Goal: Task Accomplishment & Management: Use online tool/utility

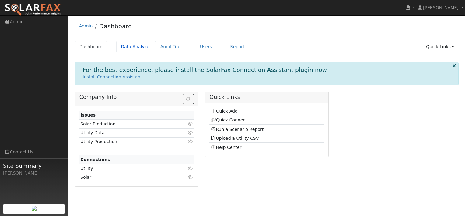
click at [134, 47] on link "Data Analyzer" at bounding box center [136, 46] width 40 height 11
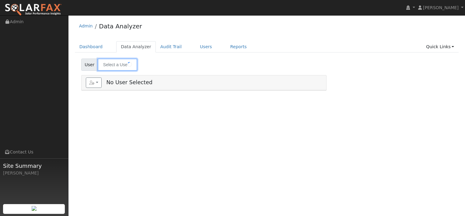
type input "[PERSON_NAME]"
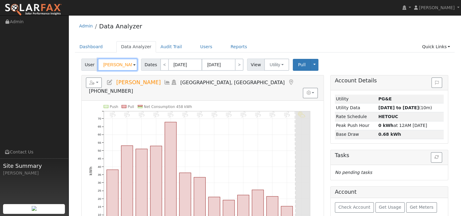
click at [131, 64] on input "[PERSON_NAME]" at bounding box center [118, 64] width 40 height 12
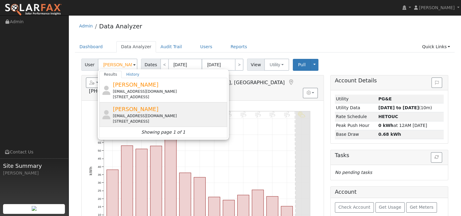
click at [125, 107] on span "[PERSON_NAME]" at bounding box center [136, 109] width 46 height 6
type input "[PERSON_NAME]"
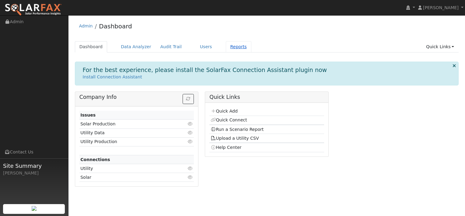
click at [226, 49] on link "Reports" at bounding box center [239, 46] width 26 height 11
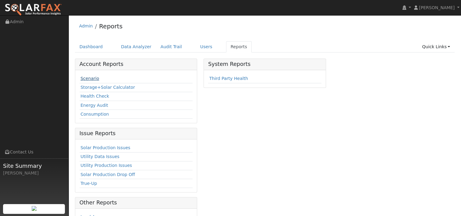
click at [87, 77] on link "Scenario" at bounding box center [89, 78] width 19 height 5
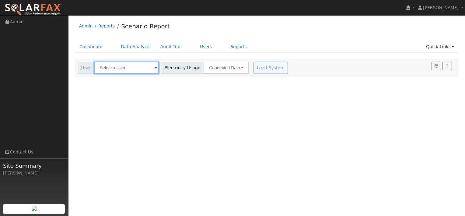
click at [143, 71] on input "text" at bounding box center [126, 67] width 65 height 12
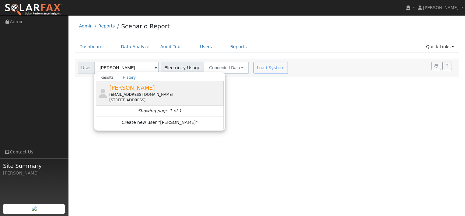
click at [134, 93] on div "[EMAIL_ADDRESS][DOMAIN_NAME]" at bounding box center [165, 94] width 113 height 5
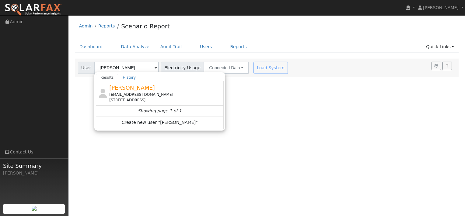
type input "[PERSON_NAME]"
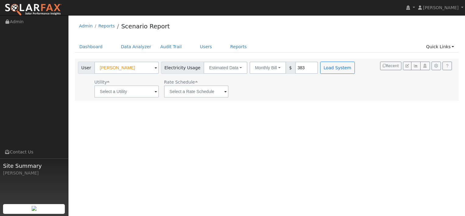
click at [155, 92] on span at bounding box center [156, 91] width 2 height 7
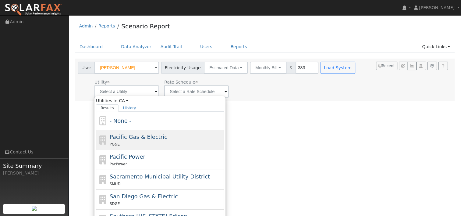
click at [131, 136] on span "Pacific Gas & Electric" at bounding box center [139, 136] width 58 height 6
type input "Pacific Gas & Electric"
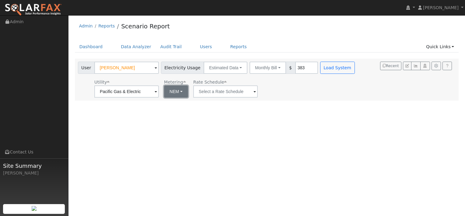
click at [178, 93] on button "NEM" at bounding box center [176, 91] width 24 height 12
click at [174, 114] on link "NBT" at bounding box center [181, 113] width 42 height 9
type input "E-ELEC"
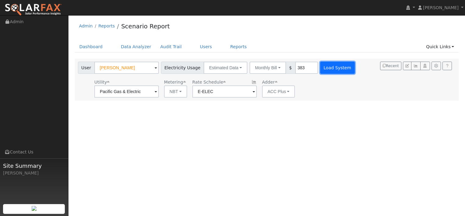
click at [321, 65] on button "Load System" at bounding box center [337, 67] width 35 height 12
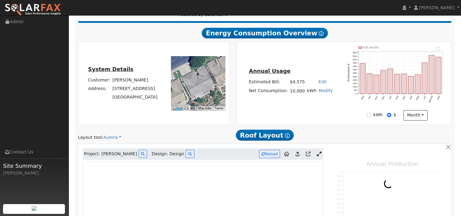
type input "10957"
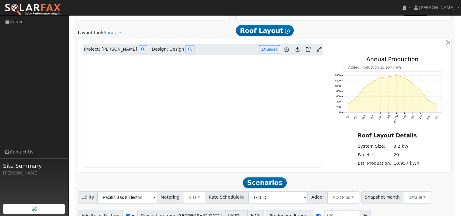
scroll to position [202, 0]
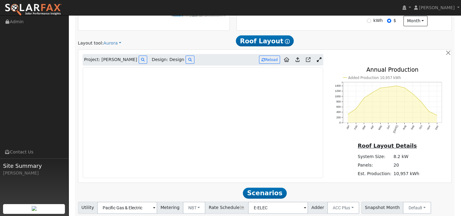
click at [328, 118] on div "Added Production 10,957 kWh Jan Feb Mar Apr May Jun Jul Aug Sep Oct Nov Dec 0 2…" at bounding box center [388, 104] width 124 height 75
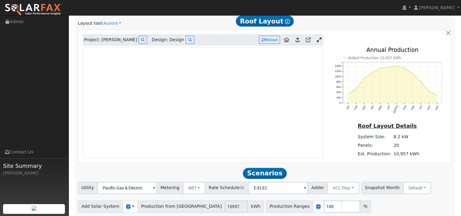
scroll to position [232, 0]
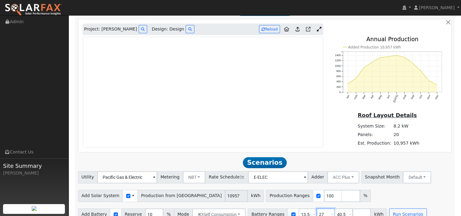
click at [316, 208] on input "27" at bounding box center [325, 214] width 18 height 12
type input "40.5"
click at [316, 208] on input "40.5" at bounding box center [325, 214] width 18 height 12
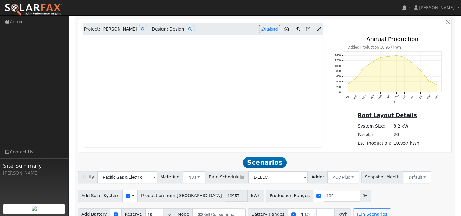
click at [335, 187] on div "Add Solar System Use CSV Data Production from Aurora 10957 kWh Production Range…" at bounding box center [265, 194] width 376 height 14
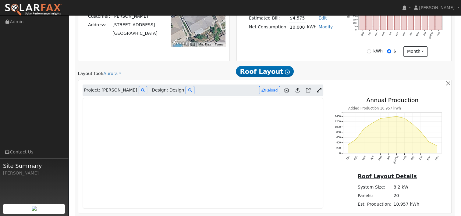
click at [161, 87] on span "Design: Design" at bounding box center [168, 90] width 32 height 6
click at [188, 88] on icon at bounding box center [190, 90] width 4 height 4
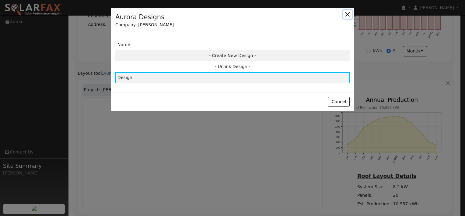
click at [348, 12] on button "button" at bounding box center [347, 14] width 9 height 9
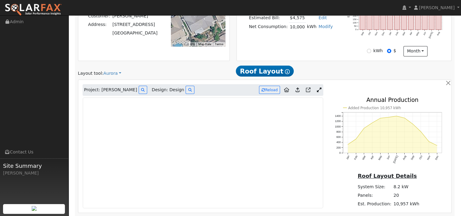
click at [298, 87] on icon at bounding box center [297, 89] width 4 height 5
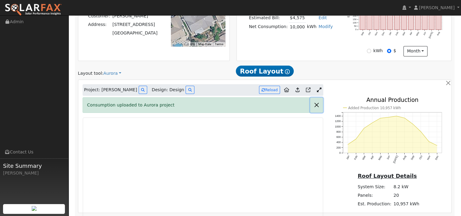
click at [318, 97] on button "button" at bounding box center [316, 104] width 13 height 15
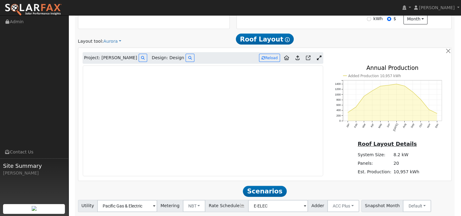
scroll to position [171, 0]
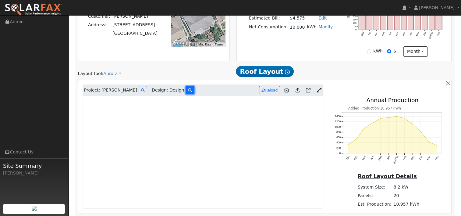
click at [188, 88] on icon at bounding box center [190, 90] width 4 height 4
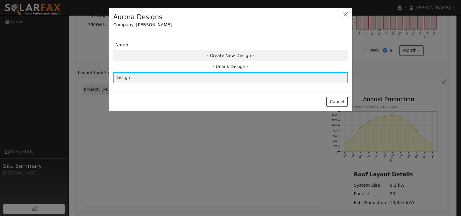
scroll to position [172, 0]
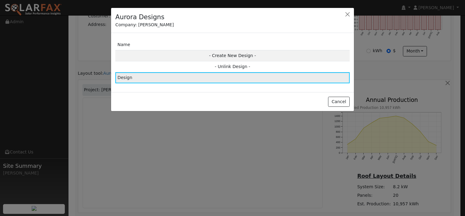
click at [201, 76] on td "Design" at bounding box center [232, 77] width 234 height 11
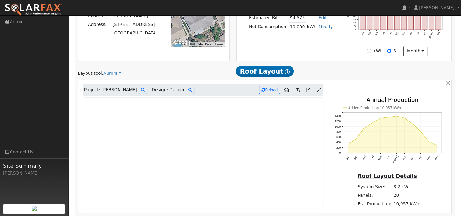
click at [298, 87] on icon at bounding box center [297, 89] width 4 height 5
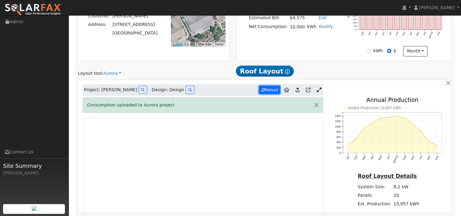
click at [270, 86] on button "Reload" at bounding box center [269, 90] width 21 height 8
click at [334, 84] on div "Project: Louie Rodriguez Design: Design Reload" at bounding box center [264, 90] width 371 height 12
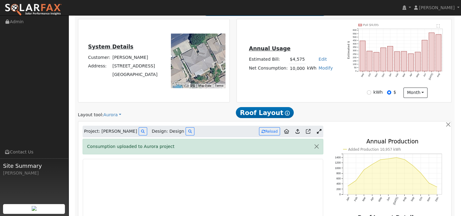
scroll to position [141, 0]
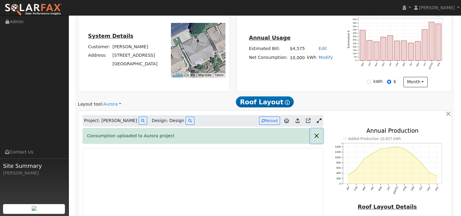
click at [318, 128] on button "button" at bounding box center [316, 135] width 13 height 15
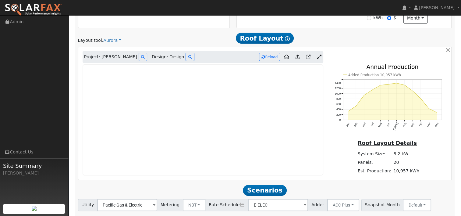
scroll to position [205, 0]
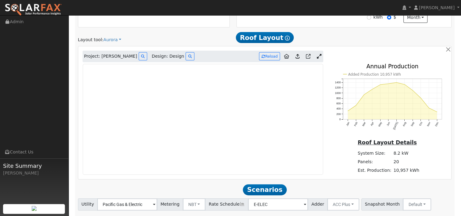
click at [330, 80] on icon "Added Production 10,957 kWh Jan Feb Mar Apr May Jun Jul Aug Sep Oct Nov Dec 0 2…" at bounding box center [388, 103] width 117 height 79
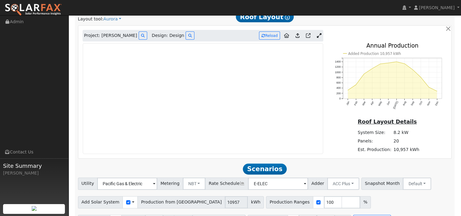
scroll to position [232, 0]
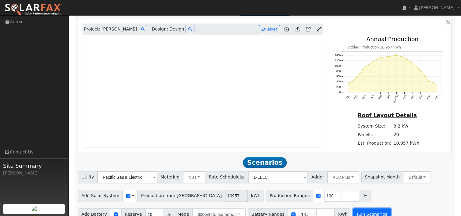
click at [358, 208] on button "Run Scenarios" at bounding box center [371, 214] width 37 height 12
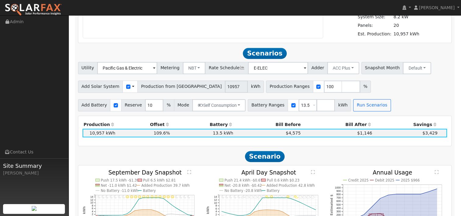
scroll to position [334, 0]
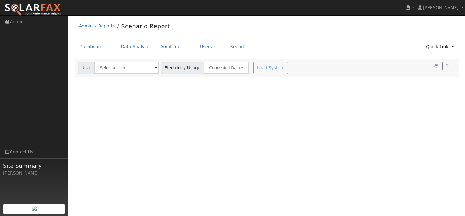
click at [155, 68] on span at bounding box center [156, 68] width 2 height 7
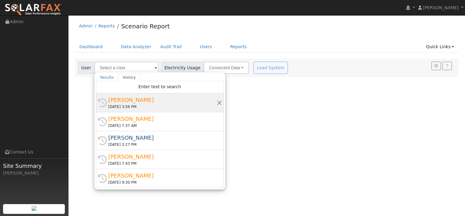
click at [132, 100] on div "Louie Rodriguez" at bounding box center [162, 100] width 108 height 8
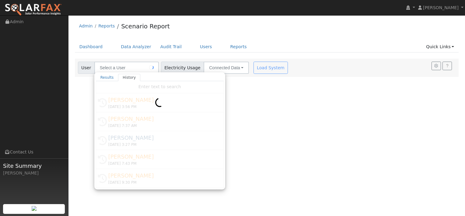
type input "Louie Rodriguez"
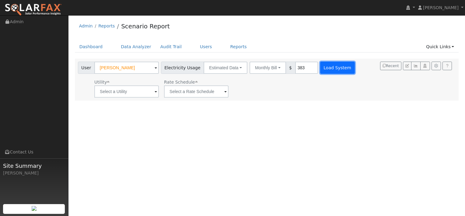
click at [328, 72] on button "Load System" at bounding box center [337, 67] width 35 height 12
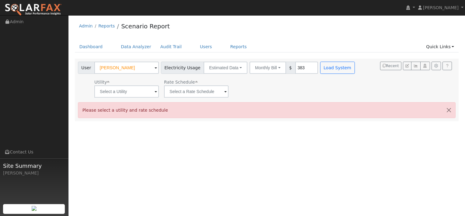
click at [155, 91] on span at bounding box center [156, 91] width 2 height 7
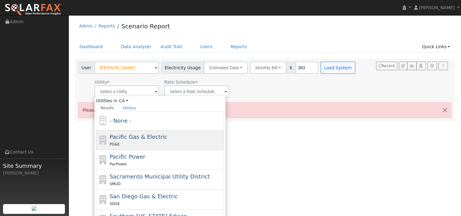
click at [124, 141] on div "PG&E" at bounding box center [166, 144] width 113 height 6
type input "Pacific Gas & Electric"
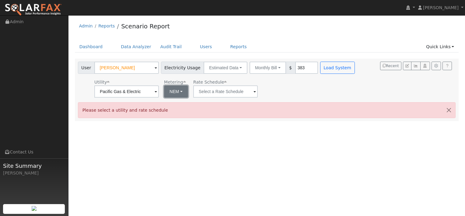
click at [177, 89] on button "NEM" at bounding box center [176, 91] width 24 height 12
click at [170, 112] on link "NBT" at bounding box center [181, 113] width 42 height 9
type input "E-ELEC"
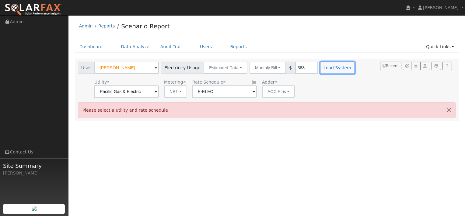
click at [321, 67] on button "Load System" at bounding box center [337, 67] width 35 height 12
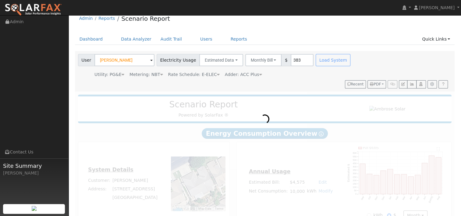
scroll to position [12, 0]
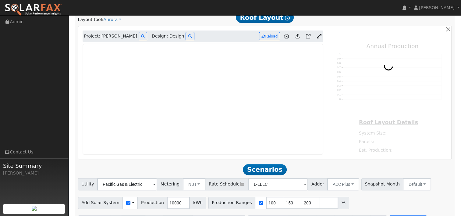
type input "10894"
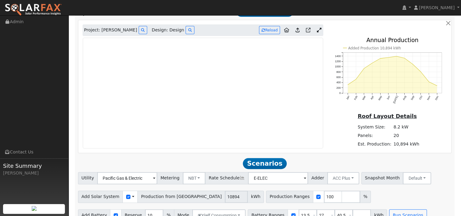
scroll to position [232, 0]
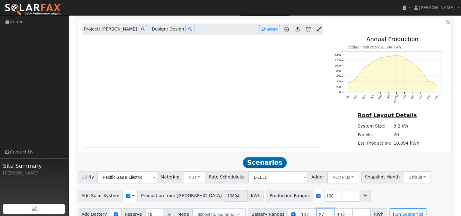
click at [316, 208] on input "27" at bounding box center [325, 214] width 18 height 12
type input "40.5"
click at [316, 208] on input "40.5" at bounding box center [325, 214] width 18 height 12
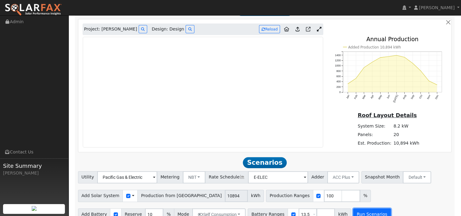
click at [353, 208] on button "Run Scenarios" at bounding box center [371, 214] width 37 height 12
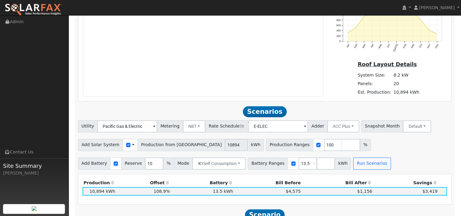
scroll to position [297, 0]
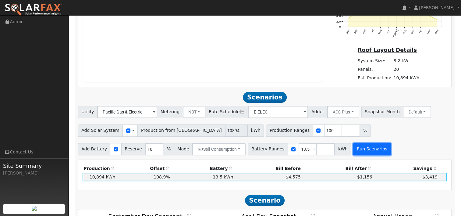
click at [359, 143] on button "Run Scenarios" at bounding box center [371, 149] width 37 height 12
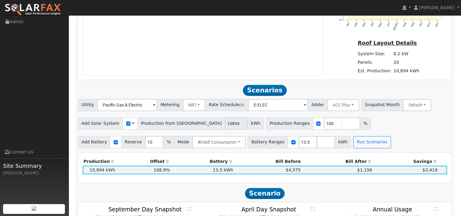
scroll to position [335, 0]
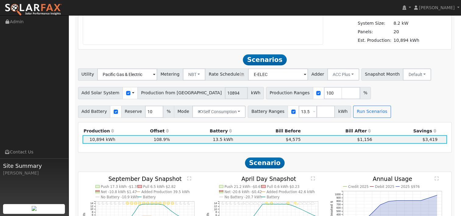
click at [421, 92] on div "Utility Pacific Gas & Electric Metering NBT NEM NBT Rate Schedule E-ELEC Adder …" at bounding box center [265, 92] width 380 height 49
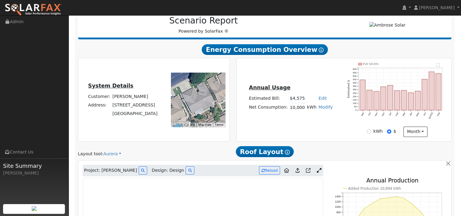
scroll to position [0, 0]
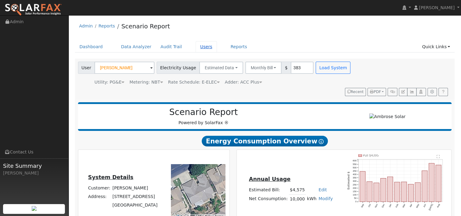
click at [197, 47] on link "Users" at bounding box center [205, 46] width 21 height 11
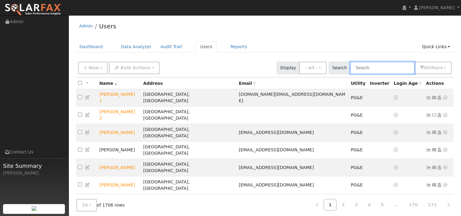
click at [373, 65] on input "text" at bounding box center [382, 67] width 65 height 12
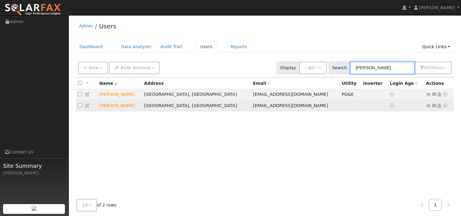
type input "[PERSON_NAME]"
click at [444, 105] on icon at bounding box center [444, 105] width 5 height 4
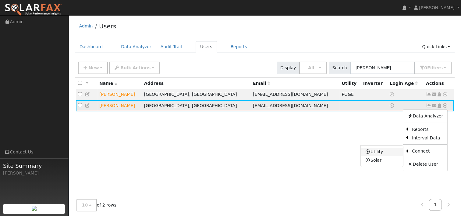
click at [388, 152] on link "Utility" at bounding box center [381, 151] width 42 height 9
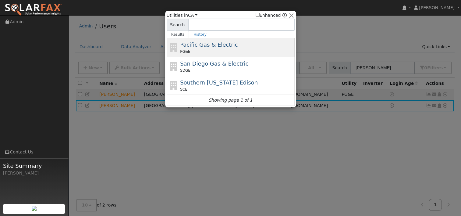
click at [214, 47] on span "Pacific Gas & Electric" at bounding box center [209, 44] width 58 height 6
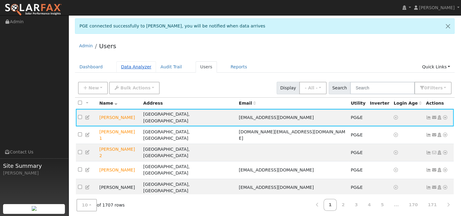
click at [131, 67] on link "Data Analyzer" at bounding box center [136, 66] width 40 height 11
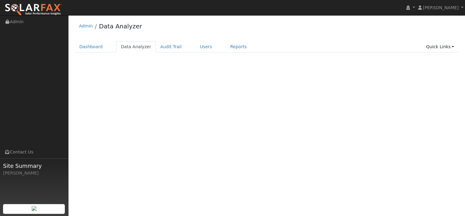
select select "7"
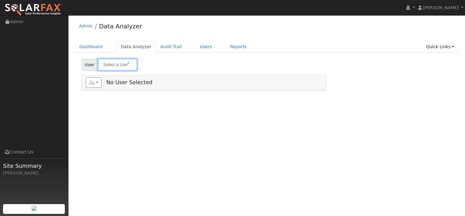
type input "[PERSON_NAME]"
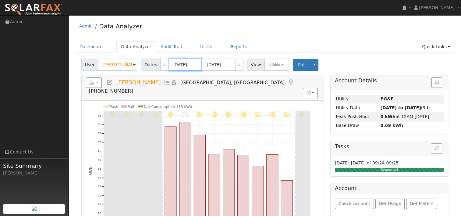
click at [181, 66] on input "[DATE]" at bounding box center [184, 64] width 33 height 12
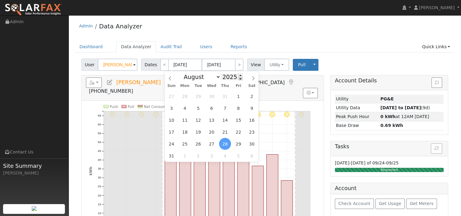
click at [238, 79] on span at bounding box center [240, 78] width 4 height 3
type input "2024"
click at [253, 78] on icon at bounding box center [253, 78] width 4 height 4
select select "8"
click at [200, 107] on span "10" at bounding box center [198, 108] width 12 height 12
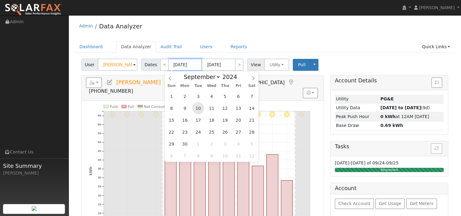
type input "[DATE]"
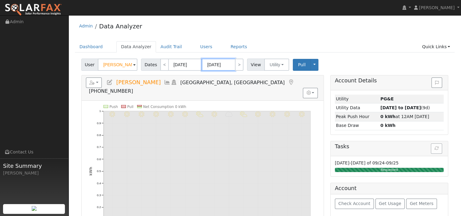
click at [223, 64] on input "[DATE]" at bounding box center [218, 64] width 33 height 12
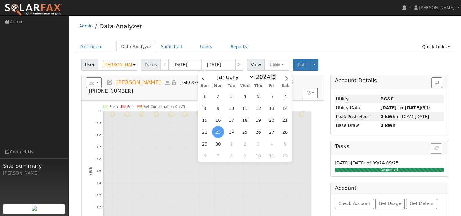
click at [271, 75] on span at bounding box center [273, 74] width 4 height 3
type input "2025"
click at [231, 107] on span "9" at bounding box center [231, 108] width 12 height 12
type input "09/09/2025"
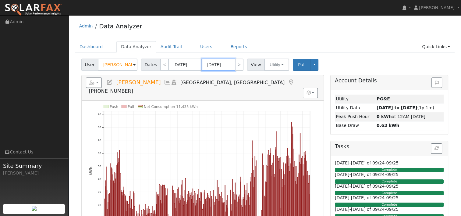
scroll to position [30, 0]
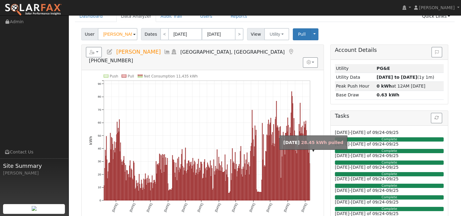
click at [309, 175] on rect "onclick=""" at bounding box center [309, 181] width 0 height 37
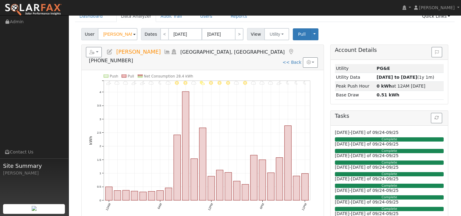
click at [156, 27] on div "User Louie Rodriguez Account Default Account Default Account 1093 River Avenue,…" at bounding box center [264, 33] width 369 height 14
click at [160, 33] on link "<" at bounding box center [164, 34] width 9 height 12
type input "09/08/2025"
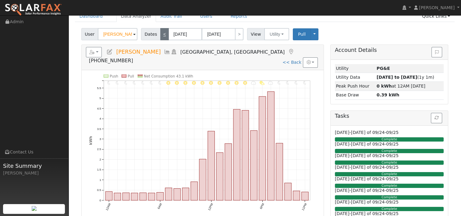
click at [160, 33] on link "<" at bounding box center [164, 34] width 9 height 12
type input "09/07/2025"
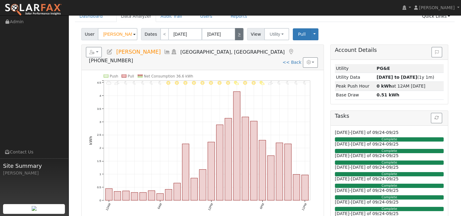
click at [235, 33] on link ">" at bounding box center [239, 34] width 9 height 12
type input "09/08/2025"
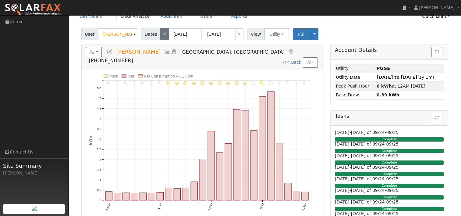
click at [160, 32] on link "<" at bounding box center [164, 34] width 9 height 12
type input "09/07/2025"
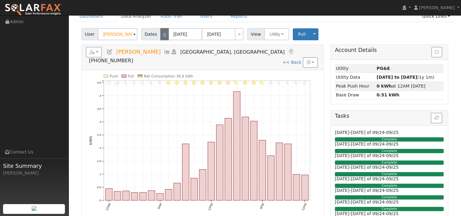
click at [160, 32] on link "<" at bounding box center [164, 34] width 9 height 12
type input "09/06/2025"
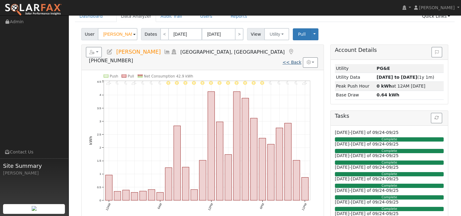
click at [293, 60] on link "<< Back" at bounding box center [291, 62] width 19 height 5
type input "09/10/2024"
type input "[DATE]"
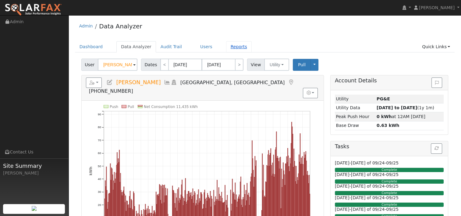
click at [226, 47] on link "Reports" at bounding box center [239, 46] width 26 height 11
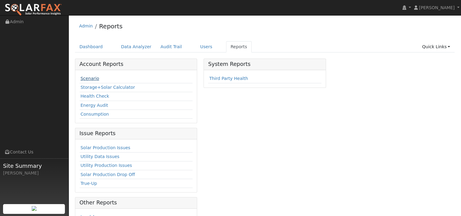
click at [92, 79] on link "Scenario" at bounding box center [89, 78] width 19 height 5
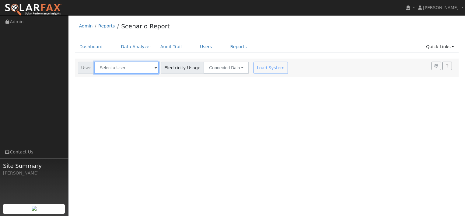
click at [131, 68] on input "text" at bounding box center [126, 67] width 65 height 12
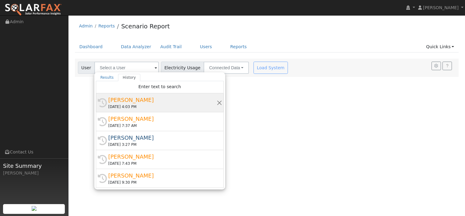
click at [123, 102] on div "[PERSON_NAME]" at bounding box center [162, 100] width 108 height 8
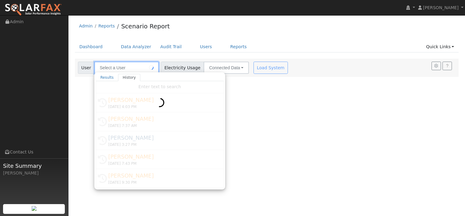
type input "[PERSON_NAME]"
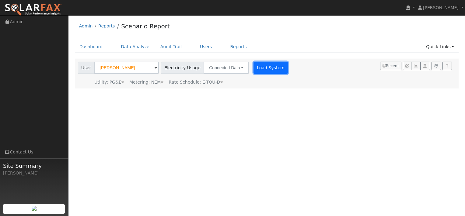
click at [259, 66] on button "Load System" at bounding box center [271, 67] width 35 height 12
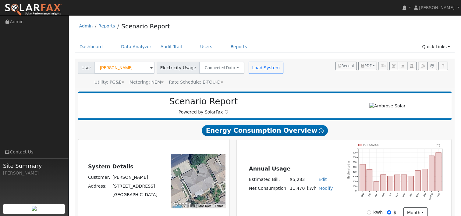
type input "10894"
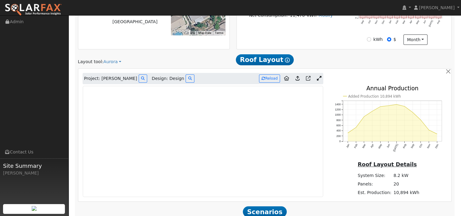
scroll to position [171, 0]
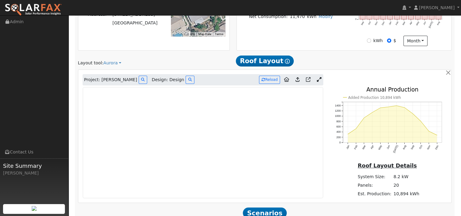
click at [321, 78] on link at bounding box center [318, 79] width 9 height 9
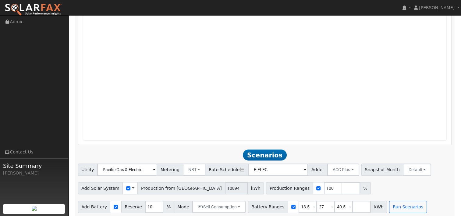
scroll to position [364, 0]
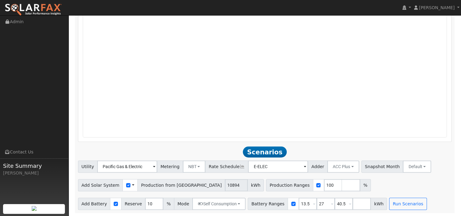
drag, startPoint x: 460, startPoint y: 160, endPoint x: 461, endPoint y: 150, distance: 10.7
drag, startPoint x: 461, startPoint y: 150, endPoint x: 437, endPoint y: 163, distance: 27.8
click at [437, 163] on div "Utility Pacific Gas & Electric Metering NBT NEM NBT Rate Schedule E-ELEC Adder …" at bounding box center [265, 165] width 376 height 14
click at [448, 155] on h2 "Scenarios Scenario" at bounding box center [264, 151] width 373 height 11
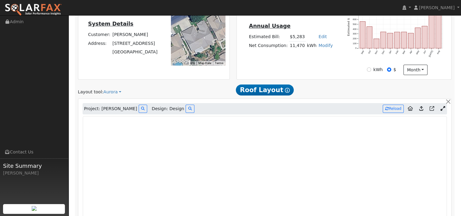
scroll to position [145, 0]
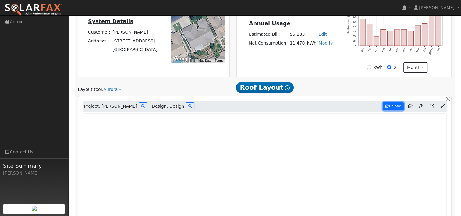
click at [394, 103] on button "Reload" at bounding box center [392, 106] width 21 height 8
type input "9866"
click at [188, 105] on icon at bounding box center [190, 106] width 4 height 4
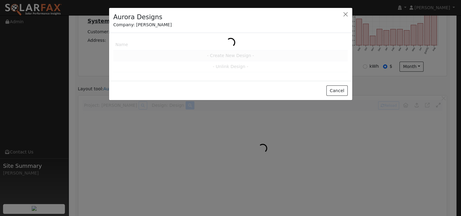
scroll to position [146, 0]
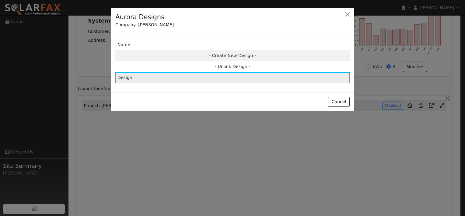
click at [136, 76] on td "Design" at bounding box center [232, 77] width 234 height 11
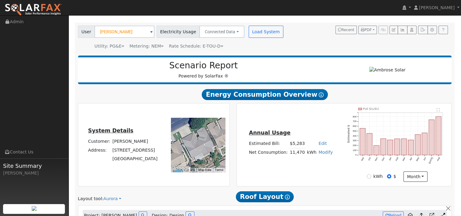
scroll to position [24, 0]
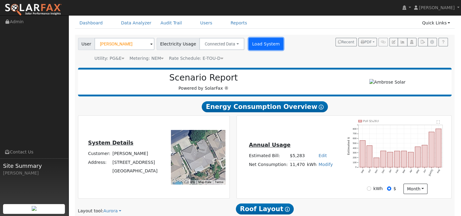
click at [250, 44] on button "Load System" at bounding box center [265, 44] width 35 height 12
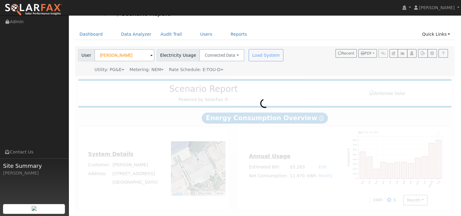
scroll to position [0, 0]
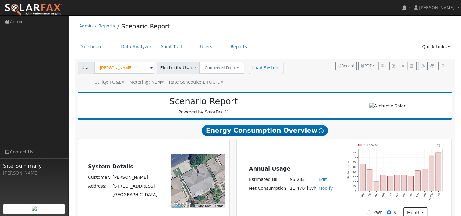
type input "9866"
click at [161, 82] on icon at bounding box center [162, 82] width 3 height 4
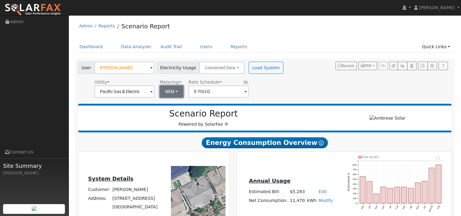
click at [177, 89] on button "NEM" at bounding box center [172, 91] width 24 height 12
click at [174, 112] on link "NBT" at bounding box center [180, 113] width 42 height 9
type input "E-ELEC"
click at [304, 86] on div "User Louie Rodriguez Account Default Account Default Account 1093 River Avenue,…" at bounding box center [263, 78] width 373 height 38
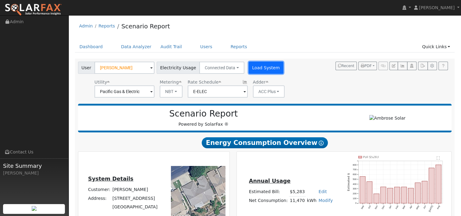
click at [262, 68] on button "Load System" at bounding box center [265, 67] width 35 height 12
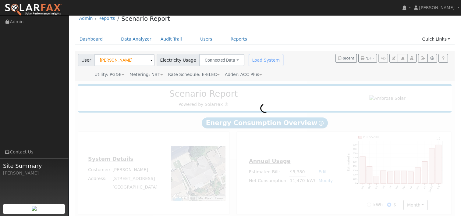
scroll to position [12, 0]
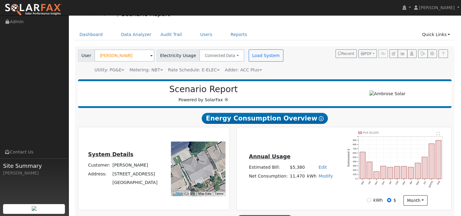
type input "9866"
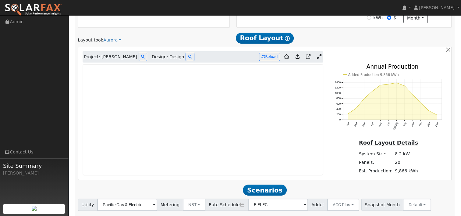
scroll to position [195, 0]
click at [319, 57] on icon at bounding box center [318, 56] width 5 height 5
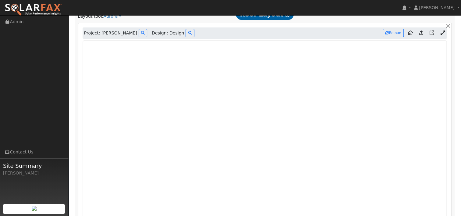
scroll to position [218, 0]
click at [421, 32] on icon at bounding box center [421, 33] width 4 height 5
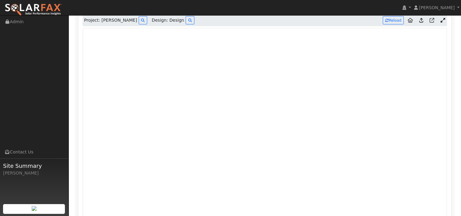
scroll to position [220, 0]
click at [420, 19] on icon at bounding box center [421, 20] width 4 height 5
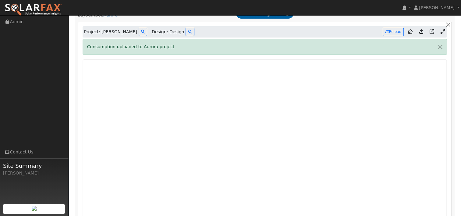
scroll to position [217, 0]
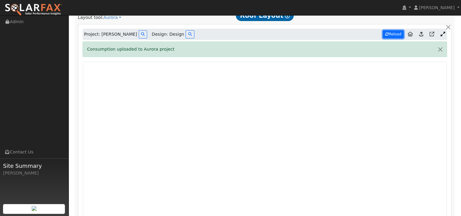
click at [395, 34] on button "Reload" at bounding box center [392, 34] width 21 height 8
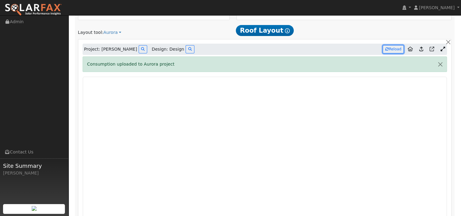
scroll to position [200, 0]
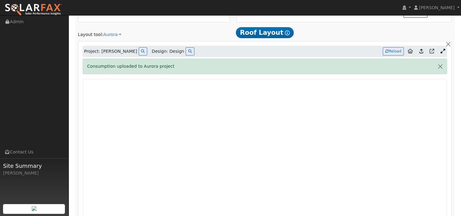
click at [420, 50] on icon at bounding box center [421, 51] width 4 height 5
click at [441, 65] on button "button" at bounding box center [439, 66] width 13 height 15
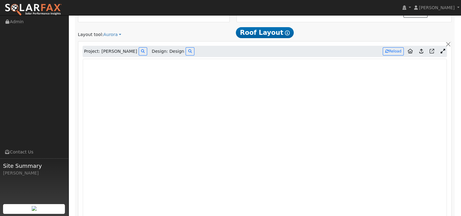
click at [420, 49] on icon at bounding box center [421, 51] width 4 height 5
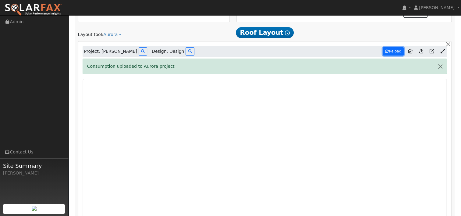
click at [392, 49] on button "Reload" at bounding box center [392, 51] width 21 height 8
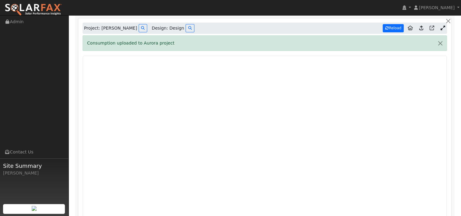
scroll to position [222, 0]
click at [440, 42] on button "button" at bounding box center [439, 43] width 13 height 15
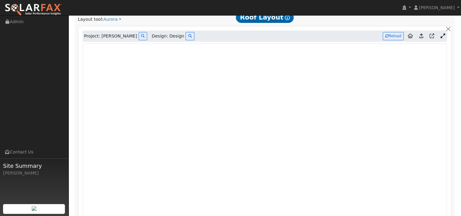
scroll to position [216, 0]
click at [420, 34] on icon at bounding box center [421, 35] width 4 height 5
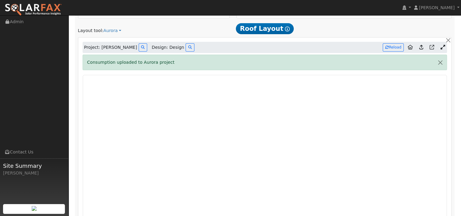
scroll to position [0, 0]
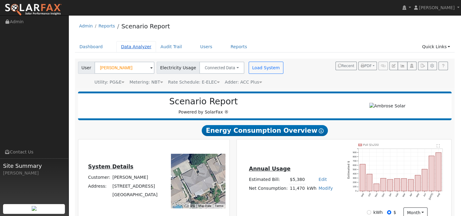
click at [125, 47] on link "Data Analyzer" at bounding box center [136, 46] width 40 height 11
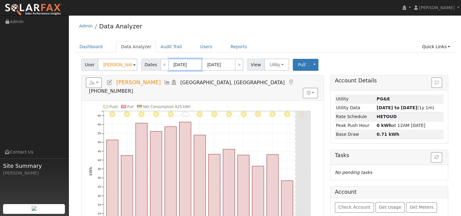
click at [191, 65] on input "[DATE]" at bounding box center [184, 64] width 33 height 12
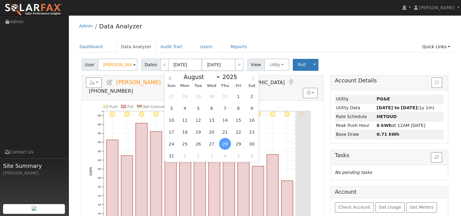
click at [253, 77] on icon at bounding box center [253, 78] width 4 height 4
select select "8"
click at [238, 79] on span at bounding box center [240, 78] width 4 height 3
type input "2024"
click at [198, 110] on span "10" at bounding box center [198, 108] width 12 height 12
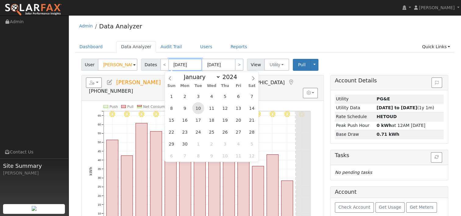
type input "[DATE]"
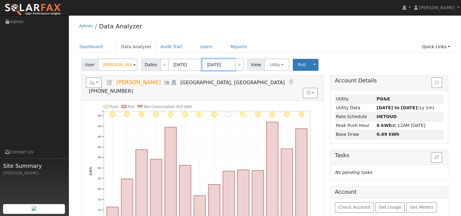
click at [217, 62] on input "[DATE]" at bounding box center [218, 64] width 33 height 12
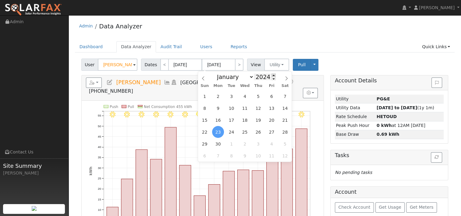
click at [271, 74] on span at bounding box center [273, 74] width 4 height 3
type input "2025"
click at [233, 108] on span "9" at bounding box center [231, 108] width 12 height 12
type input "09/09/2025"
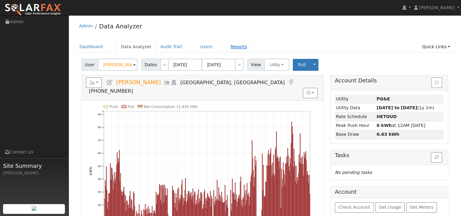
click at [227, 48] on link "Reports" at bounding box center [239, 46] width 26 height 11
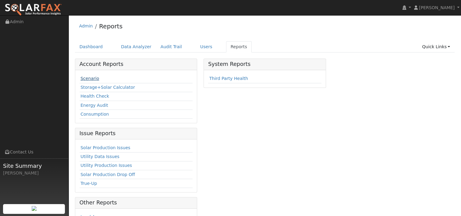
click at [89, 77] on link "Scenario" at bounding box center [89, 78] width 19 height 5
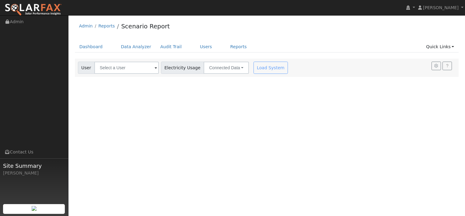
click at [155, 66] on span at bounding box center [156, 68] width 2 height 7
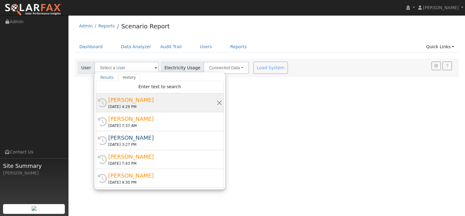
click at [128, 100] on div "[PERSON_NAME]" at bounding box center [162, 100] width 108 height 8
type input "[PERSON_NAME]"
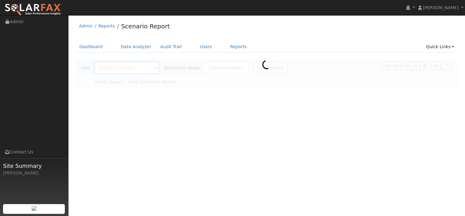
type input "Pacific Gas & Electric"
type input "E-TOU-D"
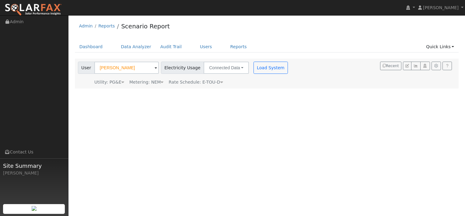
click at [161, 82] on icon at bounding box center [162, 82] width 3 height 4
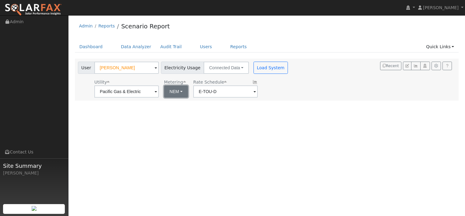
click at [179, 93] on button "NEM" at bounding box center [176, 91] width 24 height 12
click at [228, 115] on div "User Profile First name Last name Email Email Notifications No Emails No Emails…" at bounding box center [266, 115] width 397 height 200
click at [229, 105] on div "User Profile First name Last name Email Email Notifications No Emails No Emails…" at bounding box center [266, 115] width 397 height 200
click at [260, 67] on button "Load System" at bounding box center [271, 67] width 35 height 12
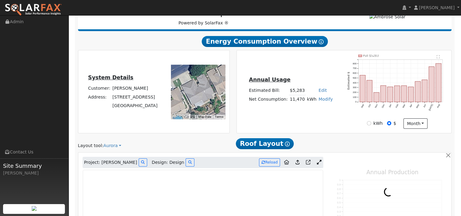
scroll to position [91, 0]
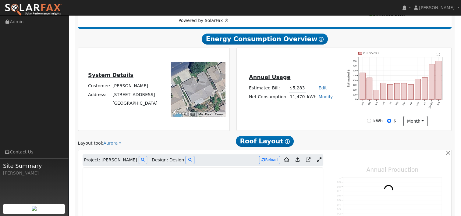
type input "9866"
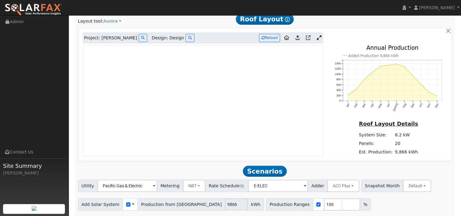
scroll to position [183, 0]
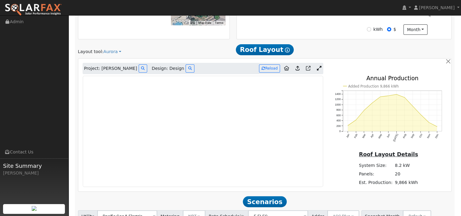
click at [320, 67] on icon at bounding box center [318, 68] width 5 height 5
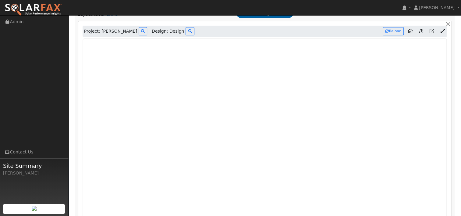
scroll to position [218, 0]
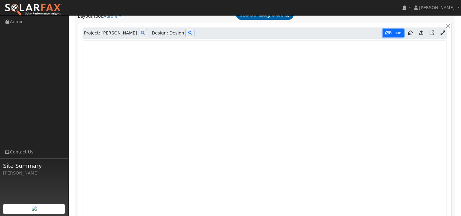
click at [393, 33] on button "Reload" at bounding box center [392, 33] width 21 height 8
type input "12437"
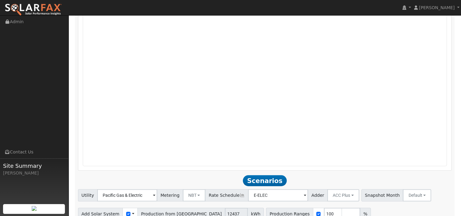
scroll to position [364, 0]
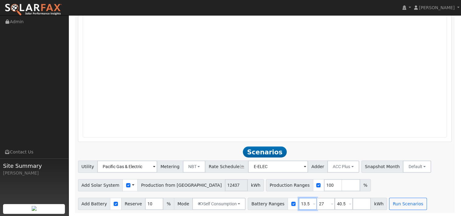
click at [298, 203] on input "13.5" at bounding box center [307, 203] width 18 height 12
click at [357, 181] on div "Add Solar System Use CSV Data Production from [GEOGRAPHIC_DATA] 12437 kWh Produ…" at bounding box center [265, 184] width 376 height 14
click at [334, 204] on input "40.5" at bounding box center [343, 203] width 18 height 12
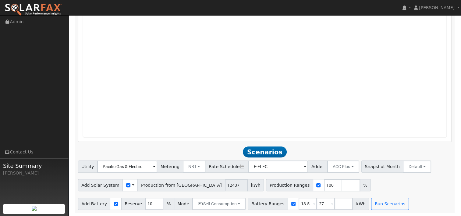
click at [398, 178] on div "Add Solar System Use CSV Data Production from [GEOGRAPHIC_DATA] 12437 kWh Produ…" at bounding box center [265, 184] width 376 height 14
click at [376, 202] on button "Run Scenarios" at bounding box center [389, 203] width 37 height 12
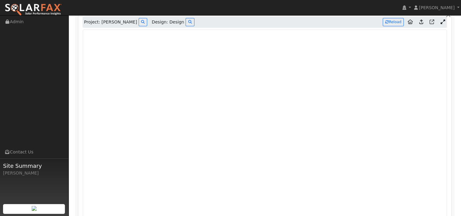
scroll to position [223, 0]
